Goal: Task Accomplishment & Management: Manage account settings

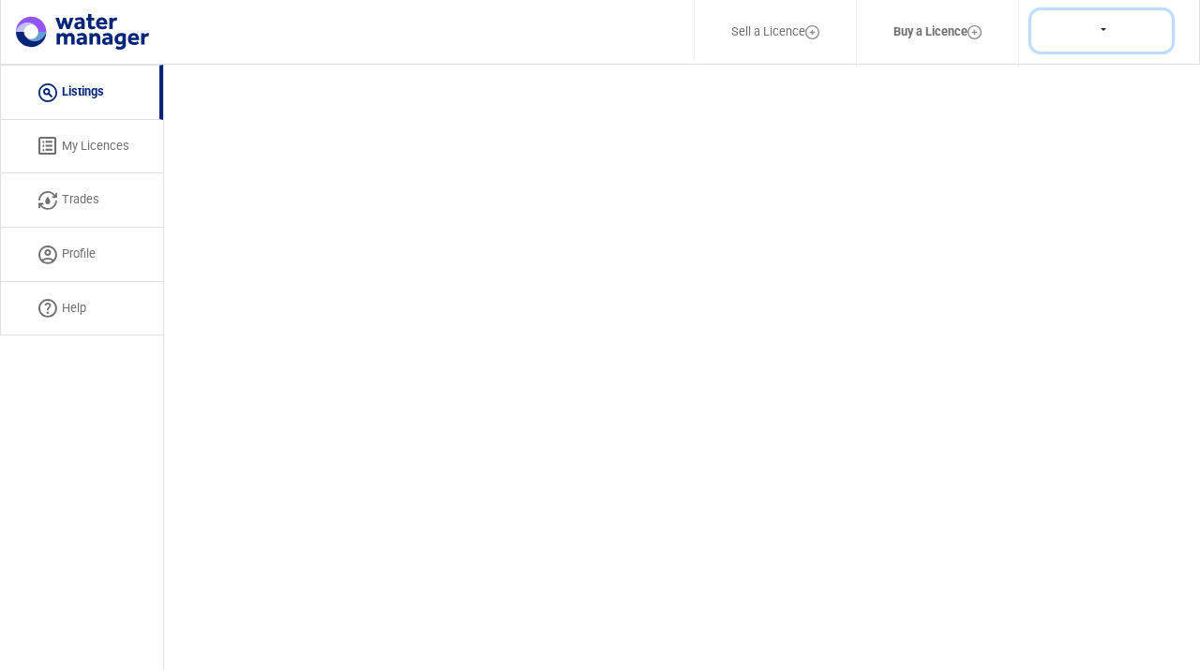
click at [1103, 28] on button at bounding box center [1101, 31] width 141 height 42
click at [948, 206] on body "Sell a Licence Buy a Licence Profile Log Out Listing My Licences Trades Profile…" at bounding box center [600, 335] width 1200 height 670
click at [88, 141] on link "My Licences" at bounding box center [81, 147] width 163 height 54
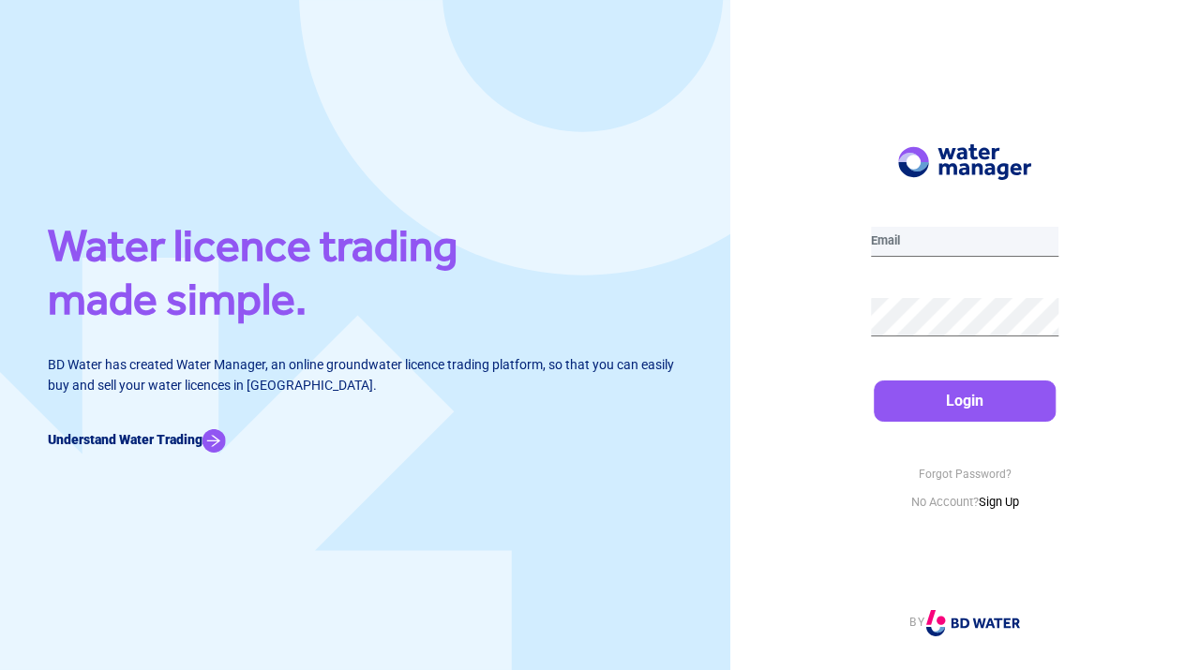
click at [949, 236] on input "email" at bounding box center [965, 242] width 188 height 30
type input "[EMAIL_ADDRESS][DOMAIN_NAME]"
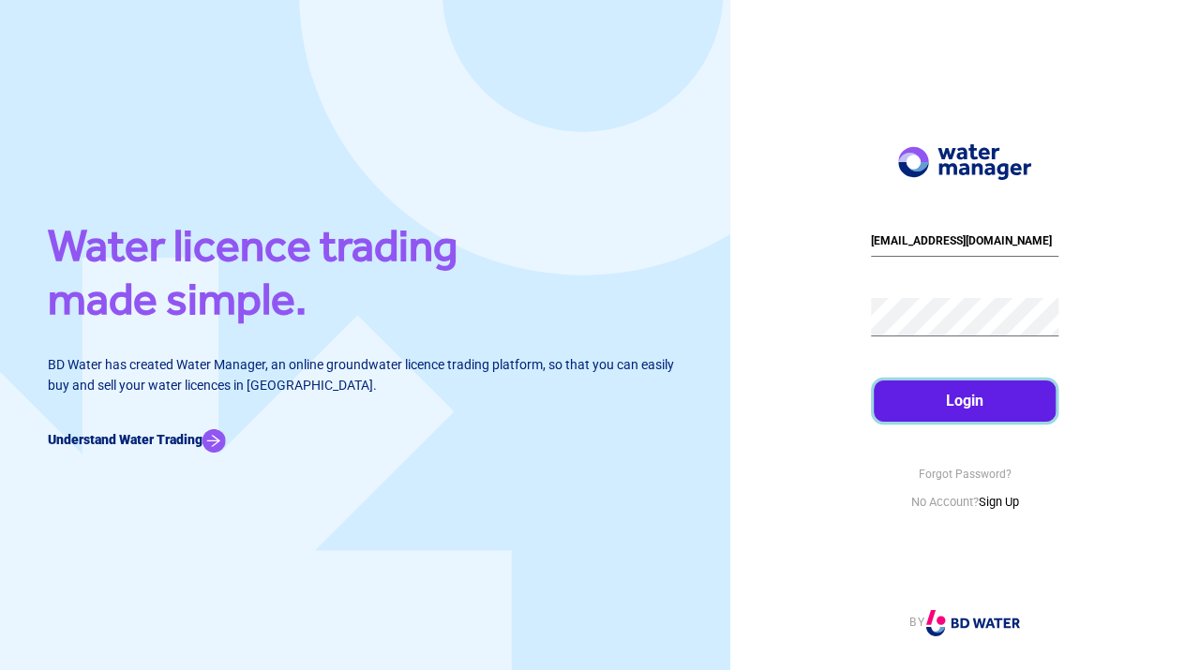
click at [989, 388] on button "Login" at bounding box center [965, 401] width 183 height 41
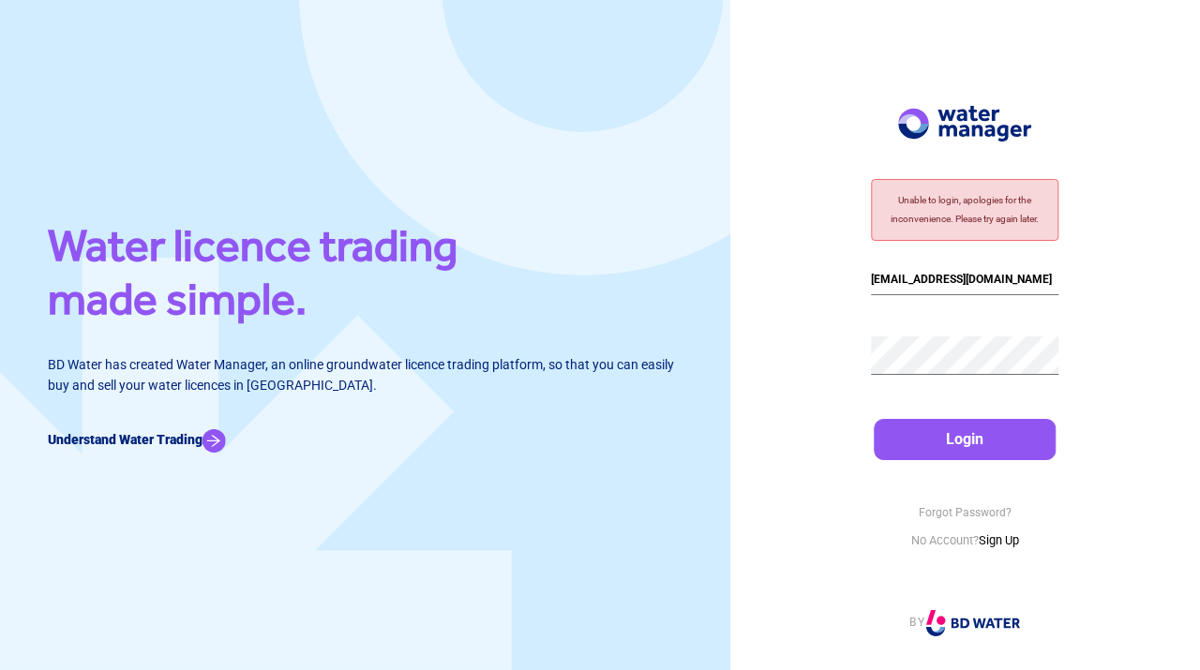
click at [842, 373] on div "Unable to login, apologies for the inconvenience. Please try again later. [EMAI…" at bounding box center [965, 335] width 470 height 670
click at [1063, 351] on div "Unable to login, apologies for the inconvenience. Please try again later. [EMAI…" at bounding box center [965, 335] width 470 height 670
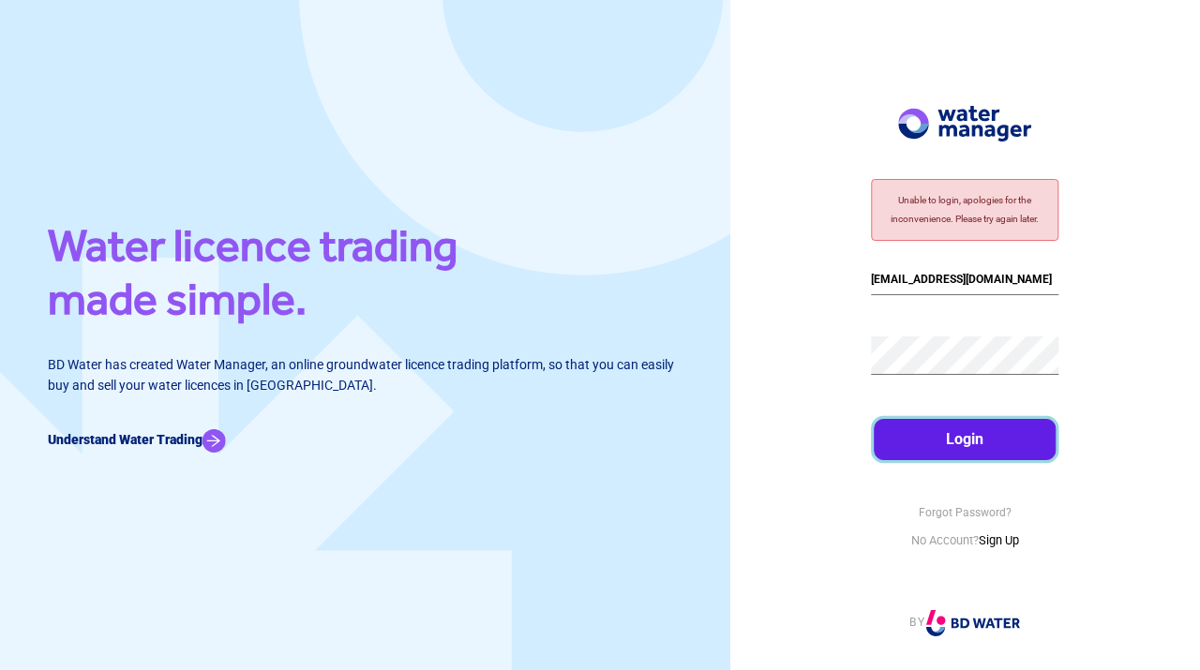
click at [986, 440] on button "Login" at bounding box center [965, 439] width 183 height 41
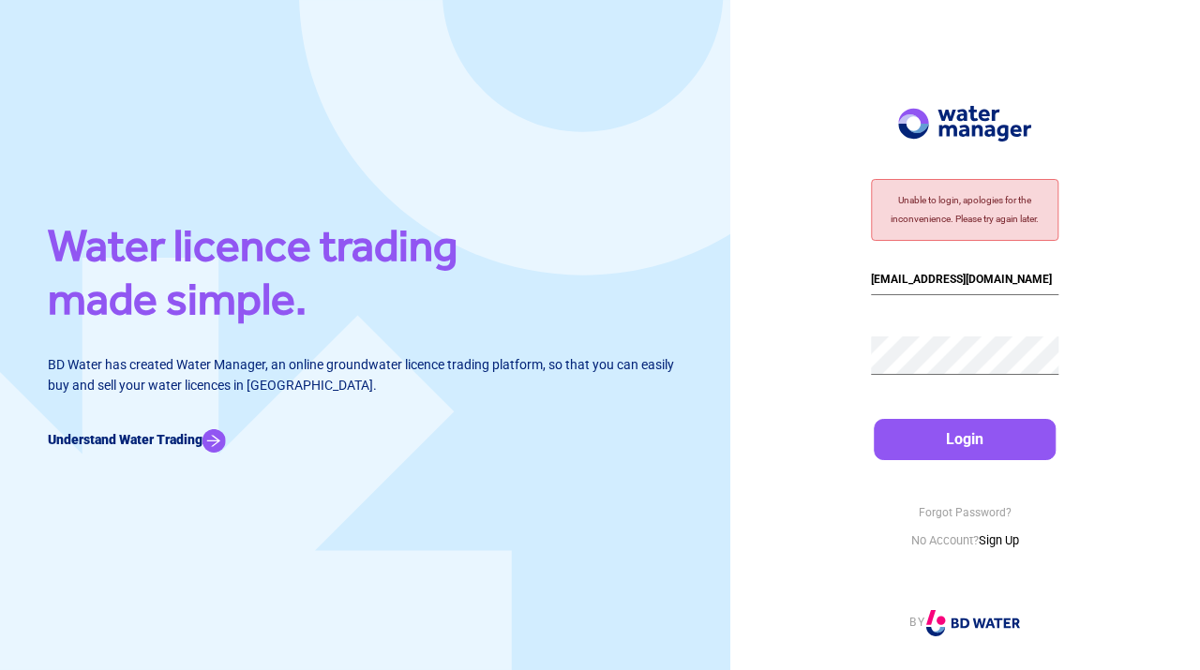
click at [788, 363] on div "Unable to login, apologies for the inconvenience. Please try again later. [EMAI…" at bounding box center [965, 335] width 470 height 670
click at [801, 362] on div "Unable to login, apologies for the inconvenience. Please try again later. [EMAI…" at bounding box center [965, 335] width 470 height 670
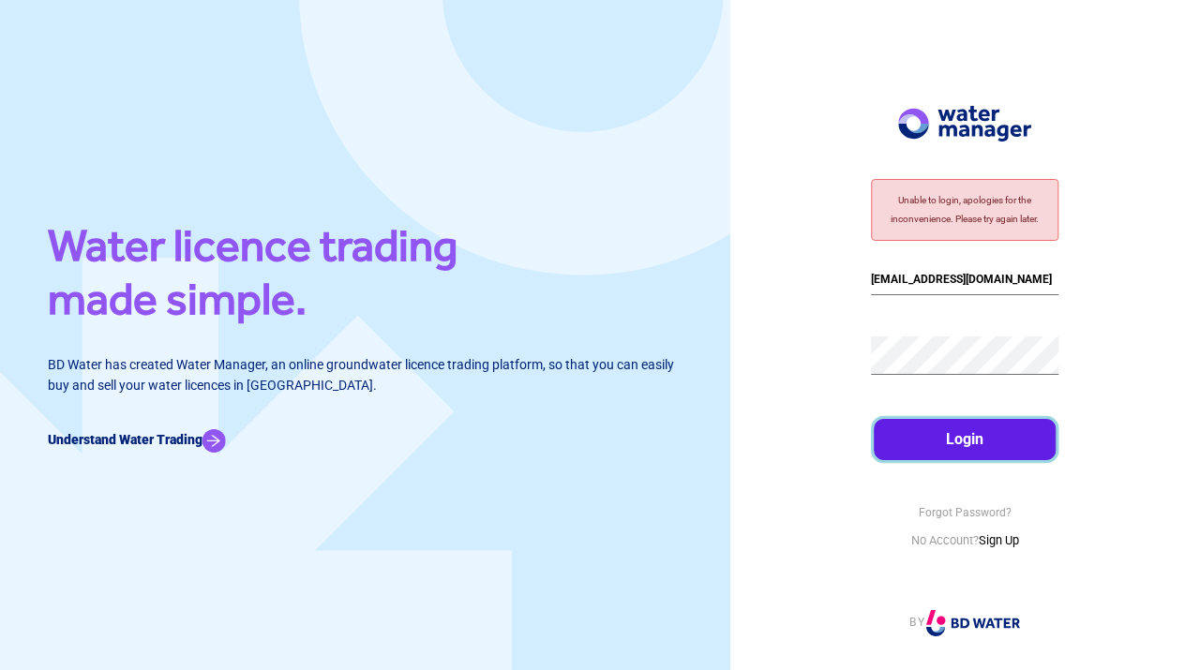
click at [1005, 436] on button "Login" at bounding box center [965, 439] width 183 height 41
click at [960, 446] on button "Login" at bounding box center [965, 439] width 183 height 41
click at [946, 422] on button "Login" at bounding box center [965, 439] width 183 height 41
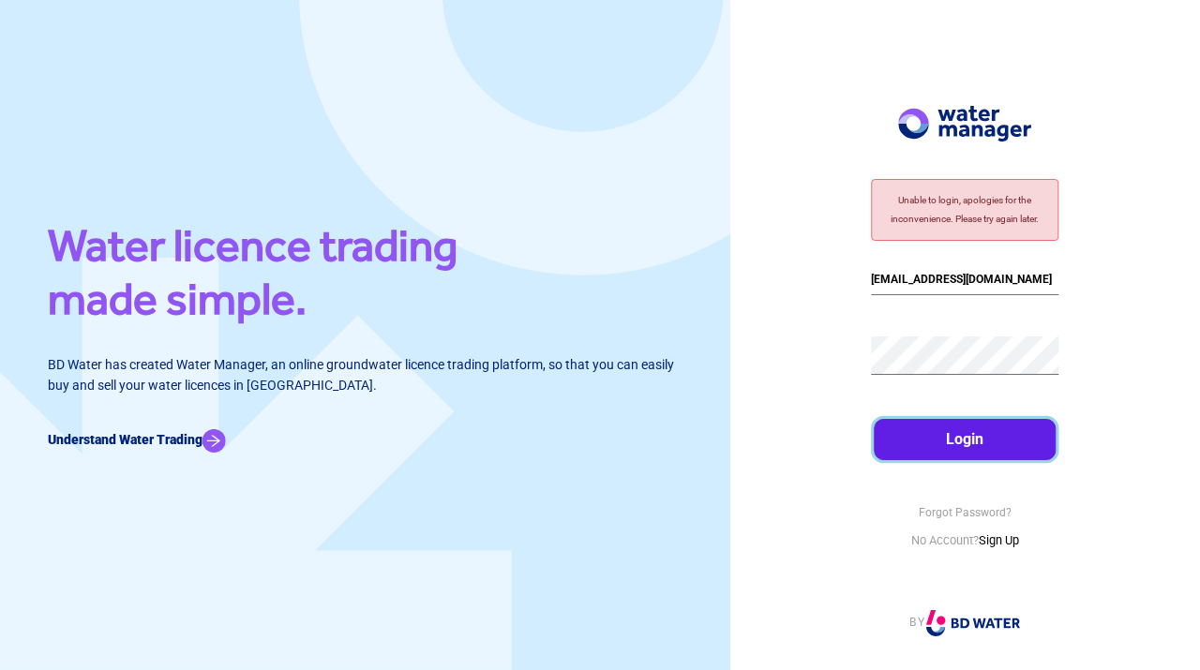
click at [960, 444] on button "Login" at bounding box center [965, 439] width 183 height 41
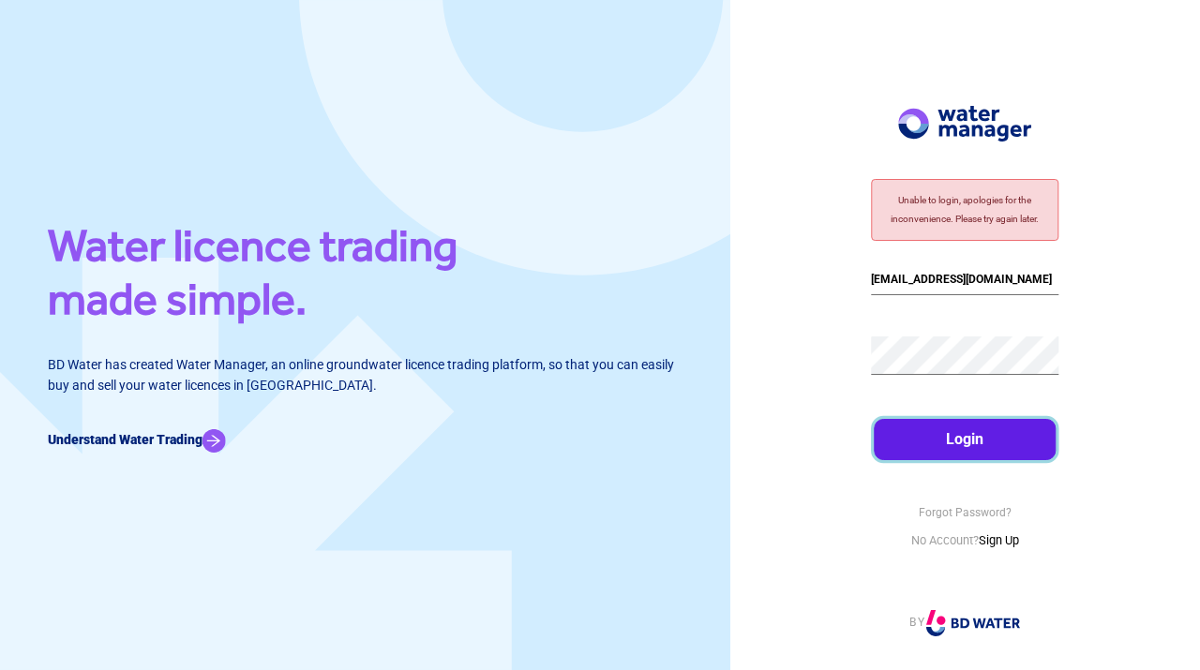
click at [960, 444] on button "Login" at bounding box center [965, 439] width 183 height 41
